Goal: Information Seeking & Learning: Check status

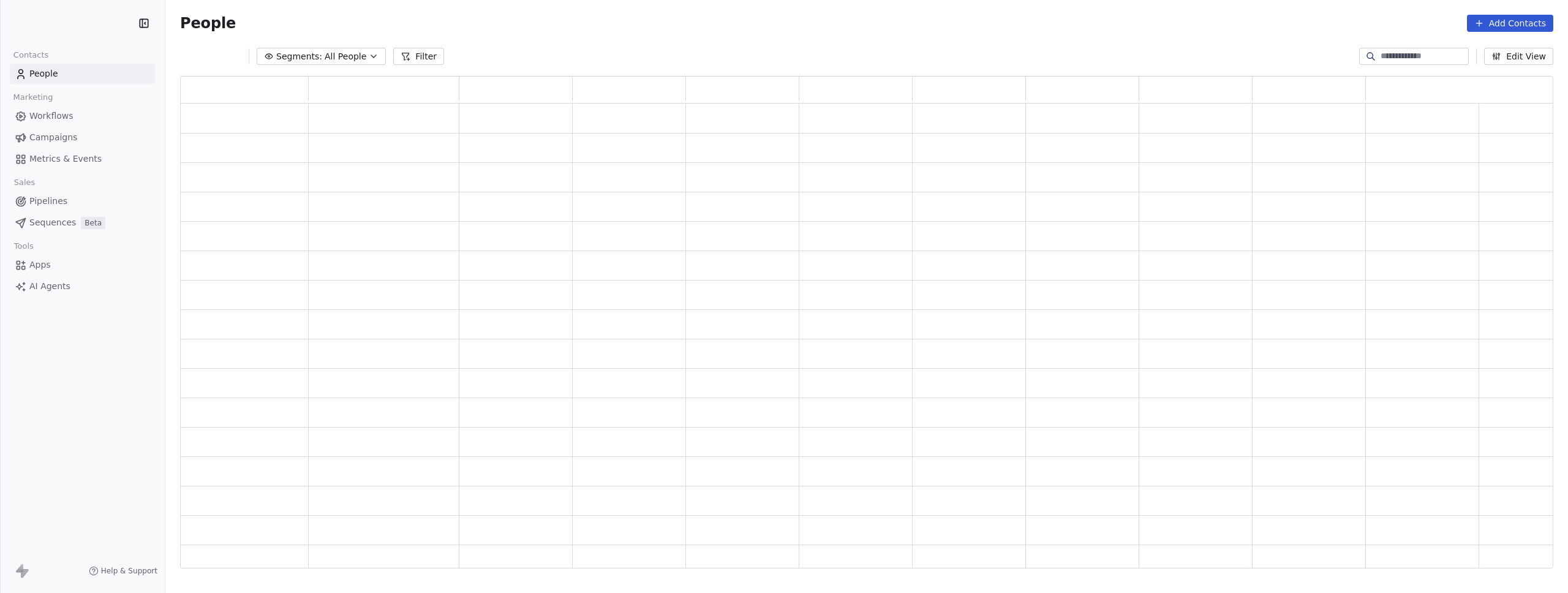
click at [53, 135] on span "Campaigns" at bounding box center [53, 137] width 48 height 13
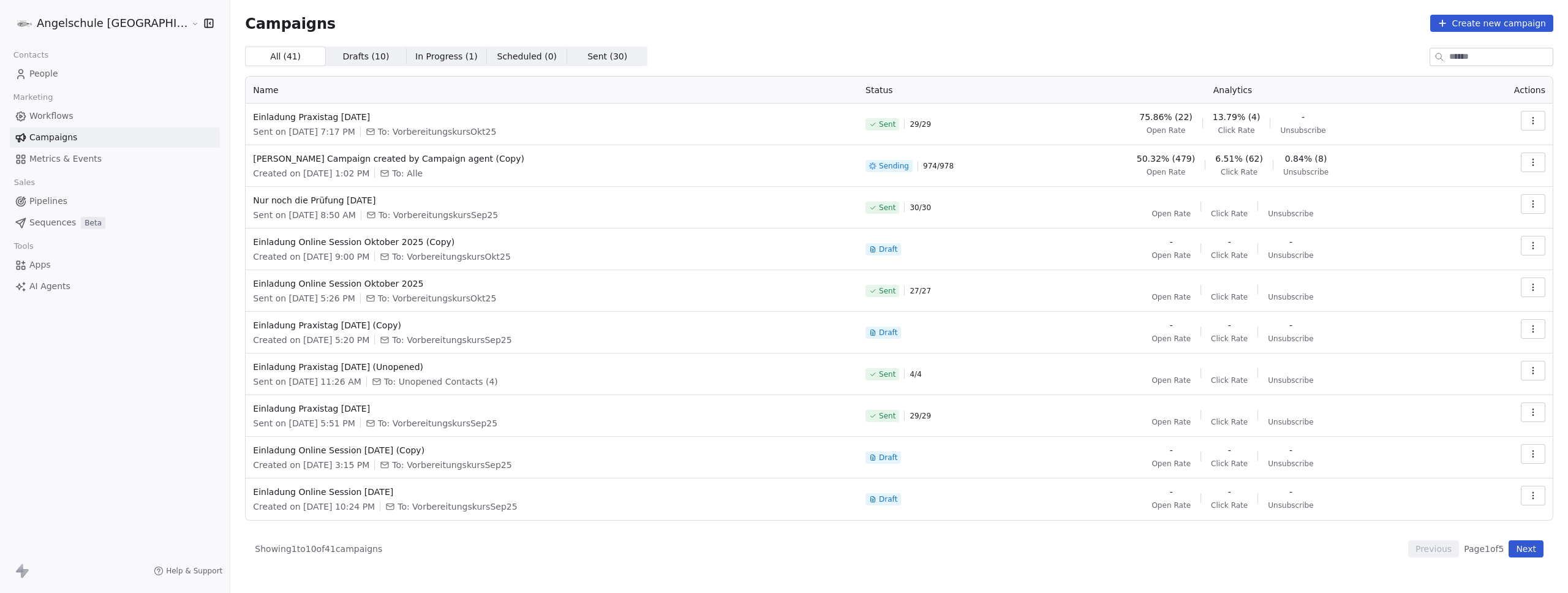
click at [1538, 162] on button "button" at bounding box center [1532, 162] width 24 height 20
click at [1477, 211] on span "View Analytics" at bounding box center [1471, 209] width 71 height 14
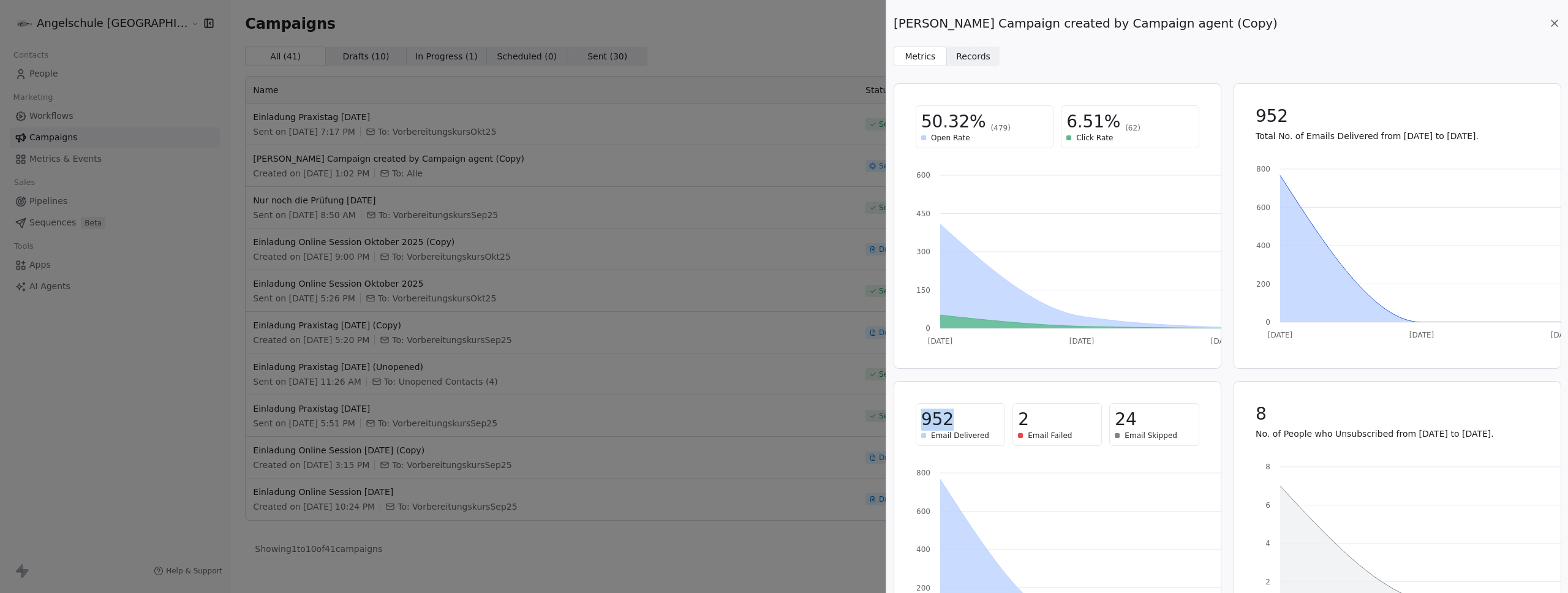
drag, startPoint x: 923, startPoint y: 422, endPoint x: 951, endPoint y: 418, distance: 28.3
click at [951, 418] on span "952" at bounding box center [937, 419] width 32 height 22
click at [703, 347] on div "[PERSON_NAME] Campaign created by Campaign agent (Copy) Metrics Metrics Records…" at bounding box center [784, 296] width 1568 height 593
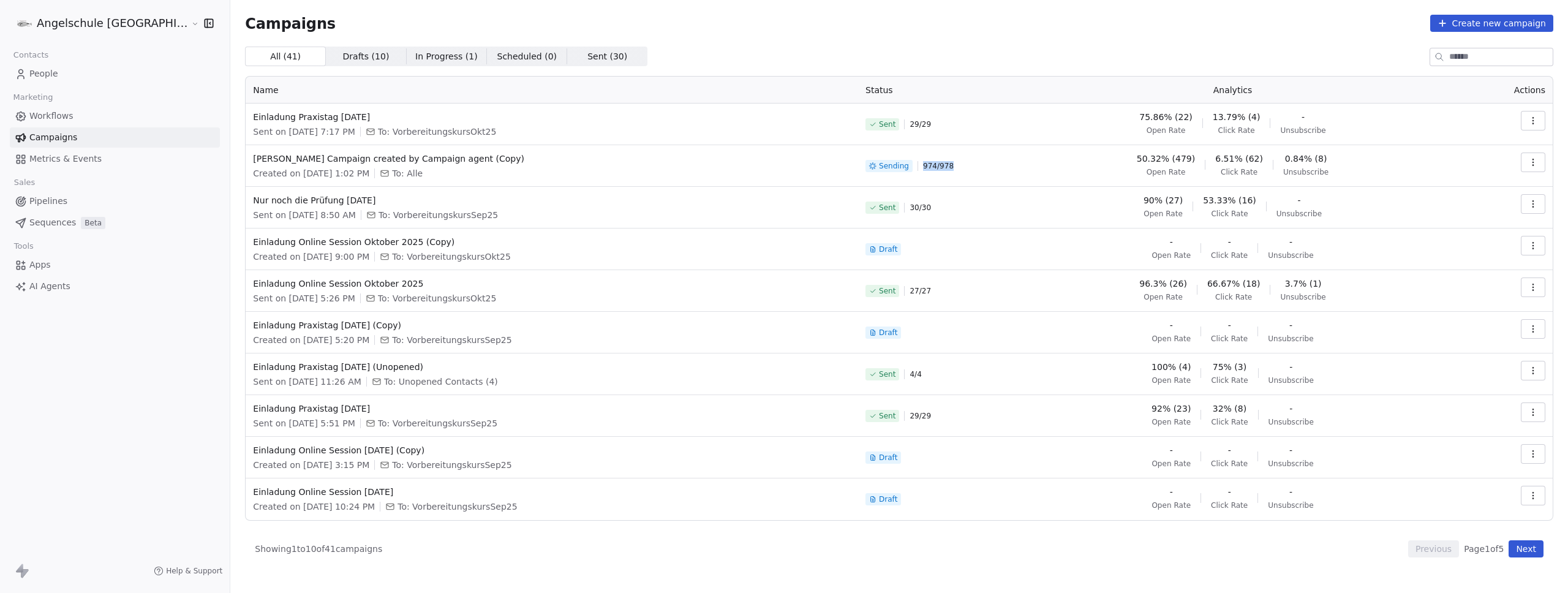
drag, startPoint x: 942, startPoint y: 164, endPoint x: 903, endPoint y: 158, distance: 39.5
click at [903, 158] on div "Sending 974 / 978" at bounding box center [933, 166] width 138 height 27
click at [905, 180] on td "Sending 974 / 978" at bounding box center [934, 166] width 153 height 42
click at [1533, 165] on icon "button" at bounding box center [1532, 164] width 1 height 1
click at [1508, 200] on div "View Analytics" at bounding box center [1464, 209] width 98 height 20
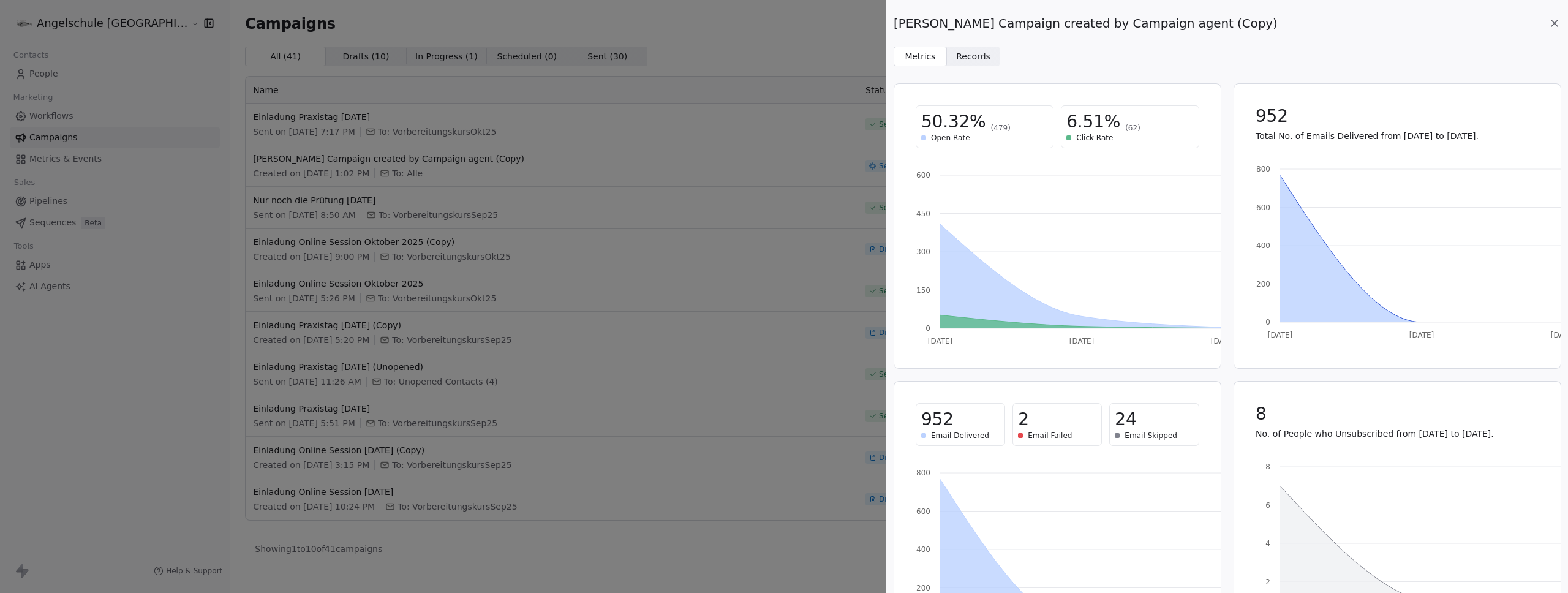
click at [771, 342] on div "[PERSON_NAME] Campaign created by Campaign agent (Copy) Metrics Metrics Records…" at bounding box center [784, 296] width 1568 height 593
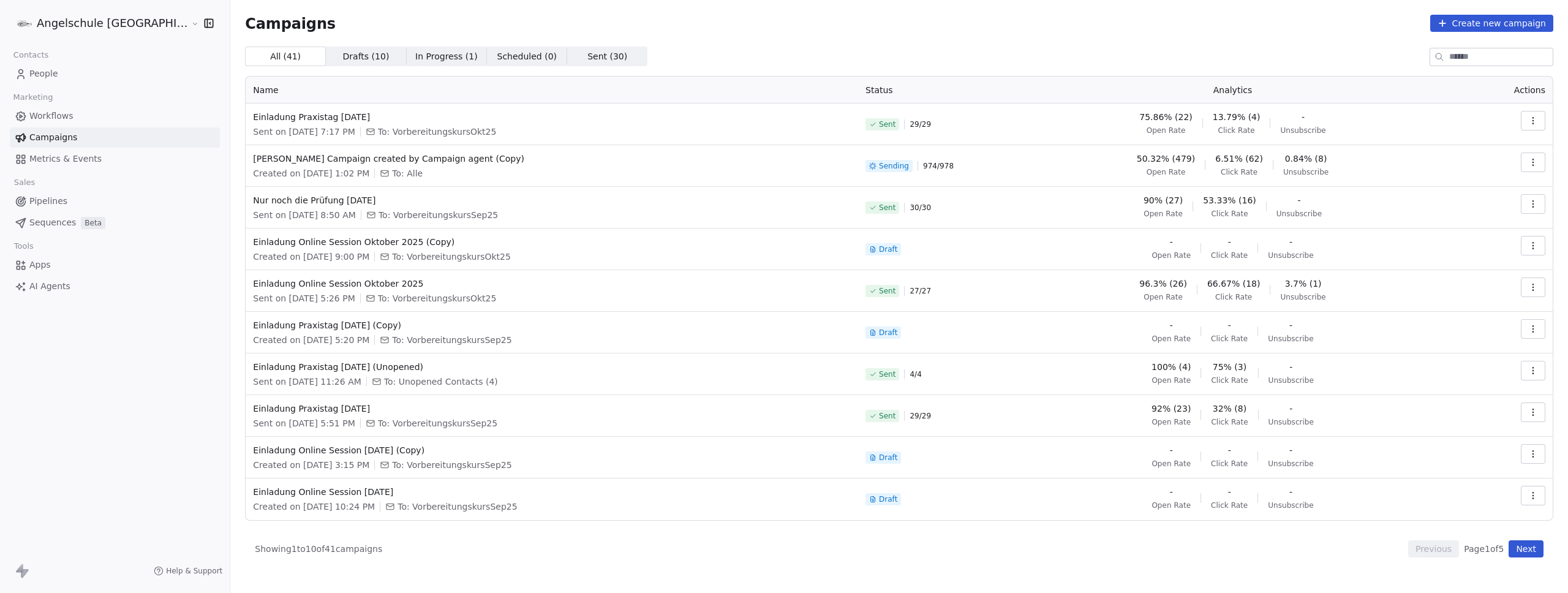
click at [1541, 159] on button "button" at bounding box center [1532, 162] width 24 height 20
click at [1476, 208] on span "View Analytics" at bounding box center [1471, 209] width 71 height 14
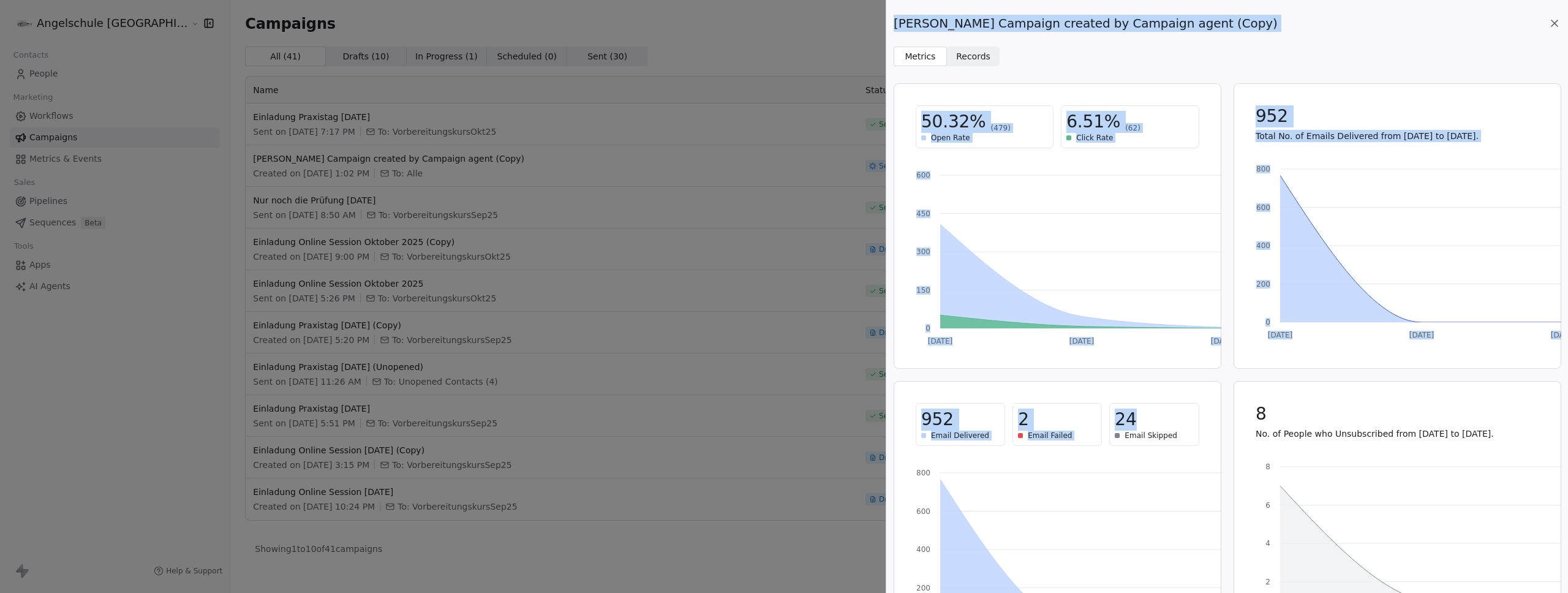
drag, startPoint x: 1150, startPoint y: 417, endPoint x: 947, endPoint y: 422, distance: 203.1
click at [886, 418] on div "50.32% (479) Open Rate 6.51% (62) Click Rate [DATE] Oct [DATE] 0 150 300 450 60…" at bounding box center [1227, 334] width 682 height 517
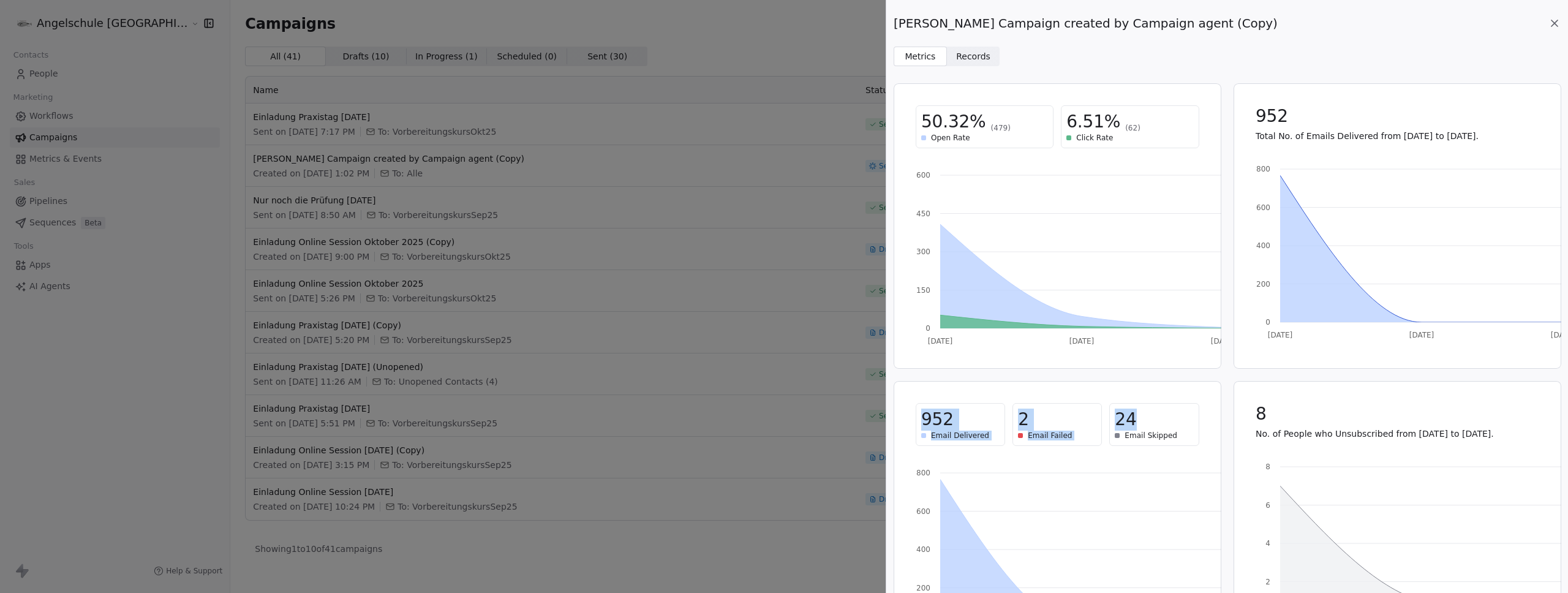
click at [953, 420] on div "952" at bounding box center [960, 419] width 79 height 22
click at [747, 303] on div "[PERSON_NAME] Campaign created by Campaign agent (Copy) Metrics Metrics Records…" at bounding box center [784, 296] width 1568 height 593
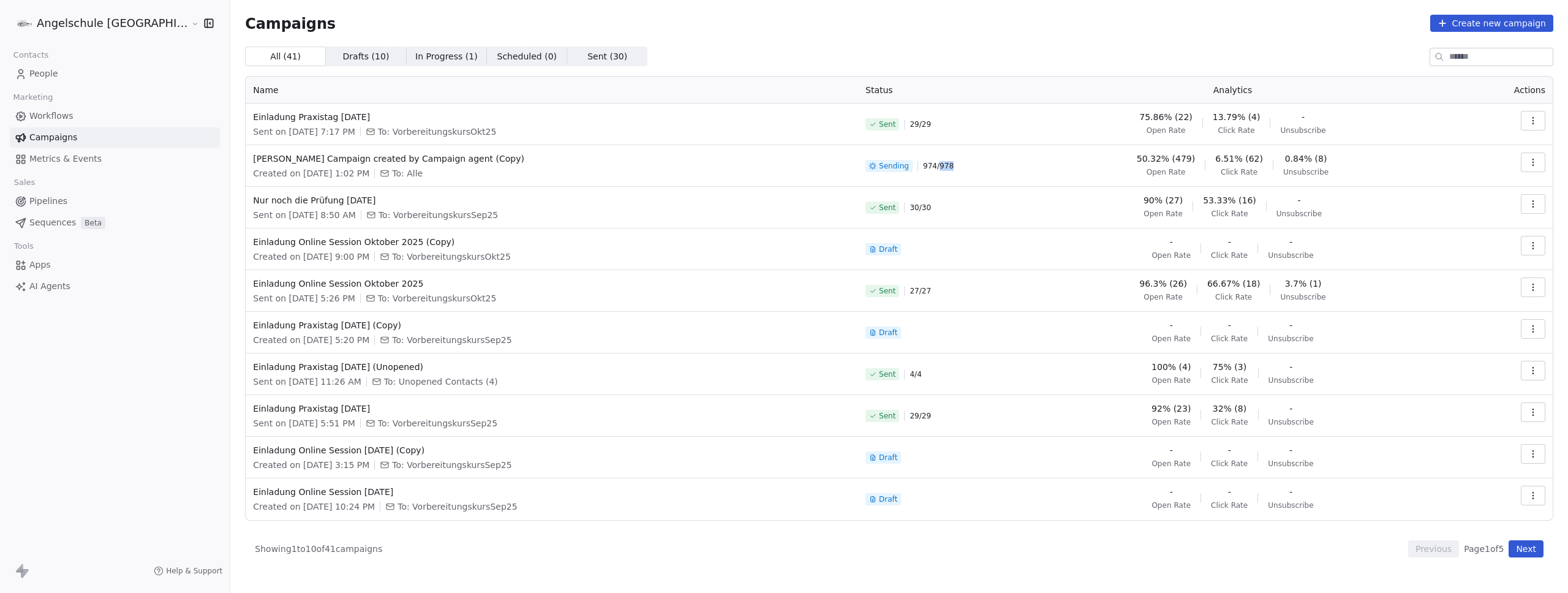
drag, startPoint x: 943, startPoint y: 162, endPoint x: 921, endPoint y: 167, distance: 22.6
click at [921, 167] on div "Sending 974 / 978" at bounding box center [933, 166] width 138 height 27
drag, startPoint x: 918, startPoint y: 167, endPoint x: 908, endPoint y: 165, distance: 10.2
click at [923, 166] on span "974 / 978" at bounding box center [938, 165] width 31 height 10
click at [923, 165] on span "974 / 978" at bounding box center [938, 165] width 31 height 10
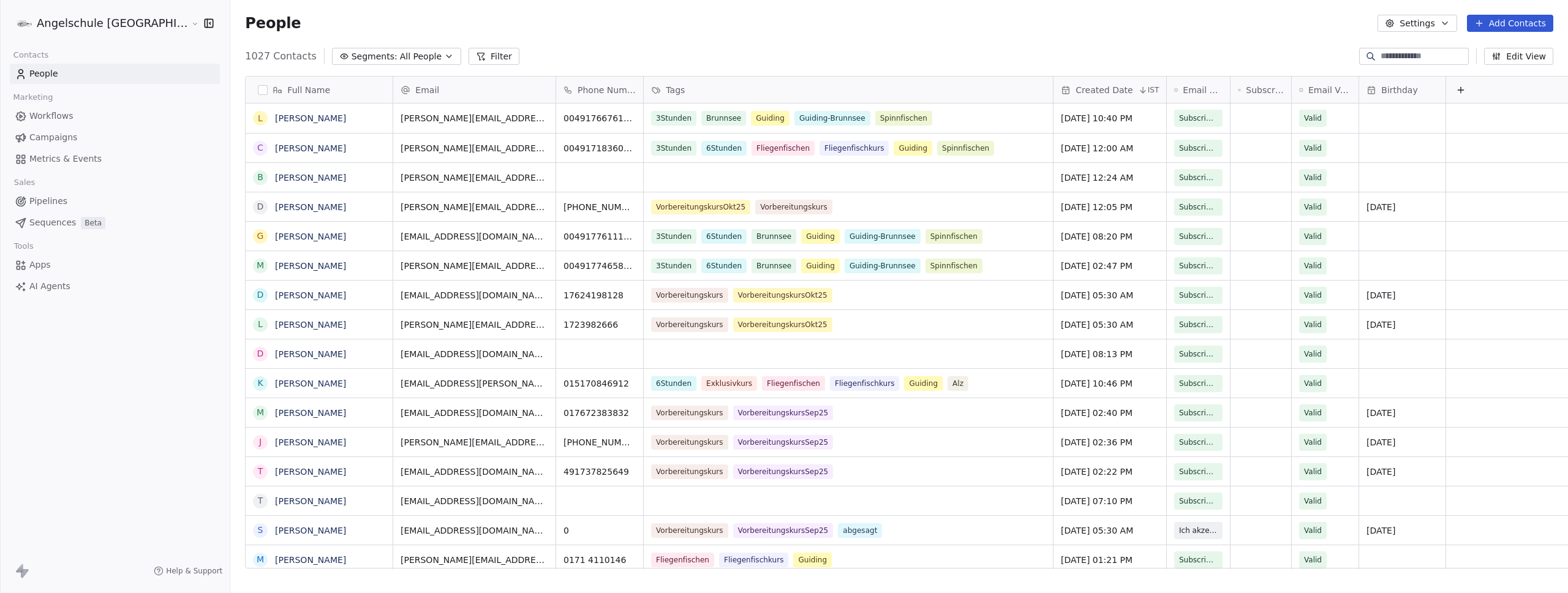
scroll to position [513, 1393]
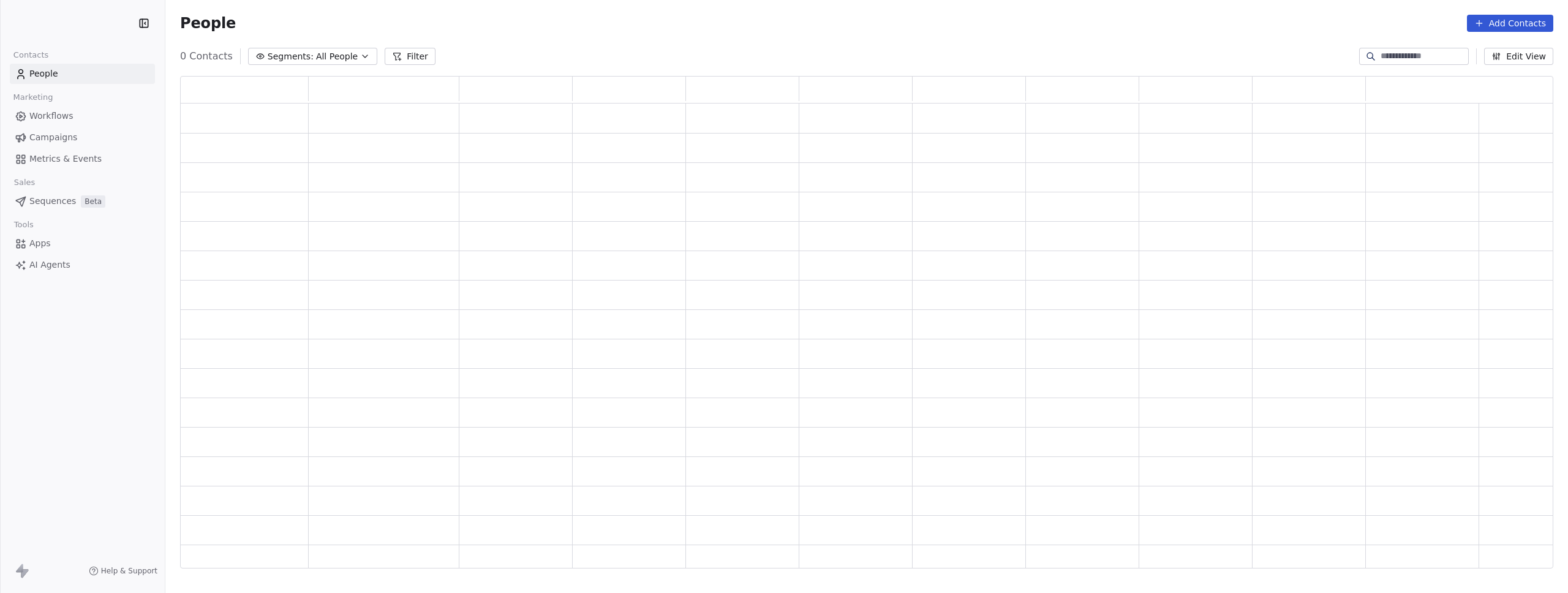
scroll to position [483, 1364]
